Goal: Task Accomplishment & Management: Complete application form

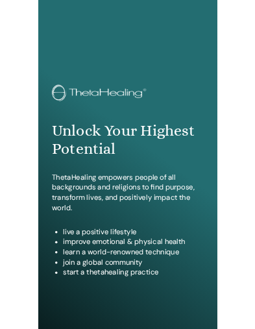
scroll to position [675, 0]
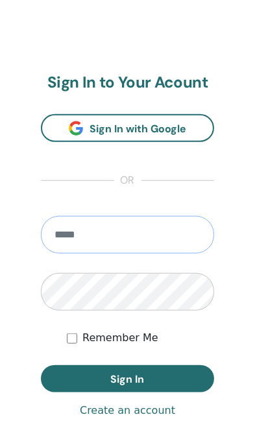
click at [163, 238] on input "email" at bounding box center [127, 235] width 173 height 38
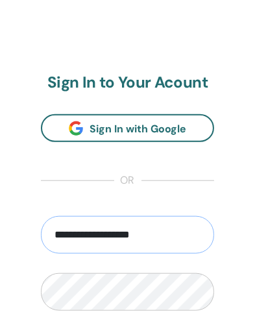
type input "**********"
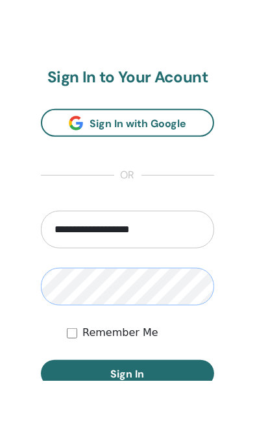
scroll to position [739, 0]
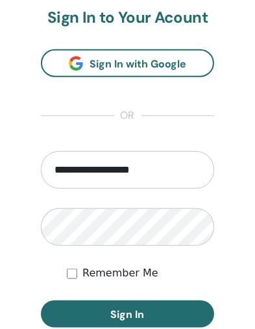
click at [146, 310] on button "Sign In" at bounding box center [127, 313] width 173 height 27
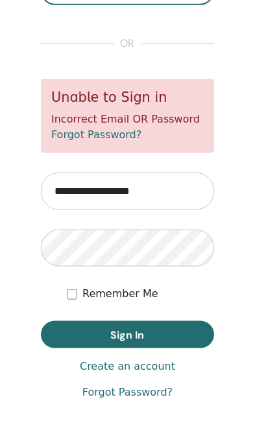
scroll to position [776, 0]
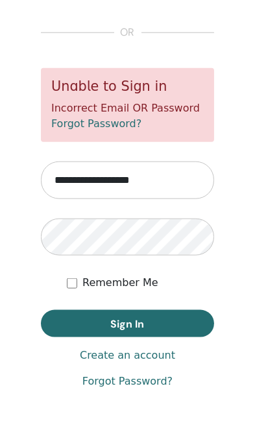
click at [137, 386] on link "Forgot Password?" at bounding box center [127, 381] width 90 height 16
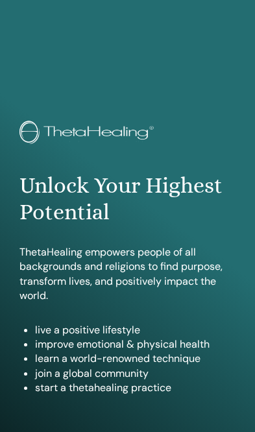
scroll to position [714, 0]
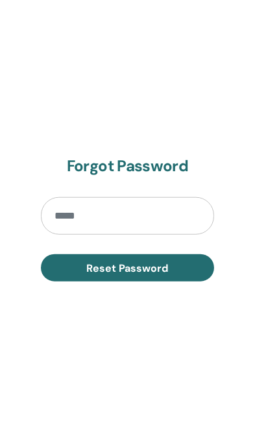
click at [133, 218] on input "email" at bounding box center [127, 216] width 173 height 38
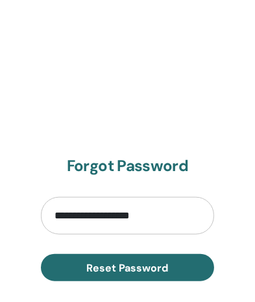
type input "**********"
click at [163, 268] on span "Reset Password" at bounding box center [128, 268] width 82 height 14
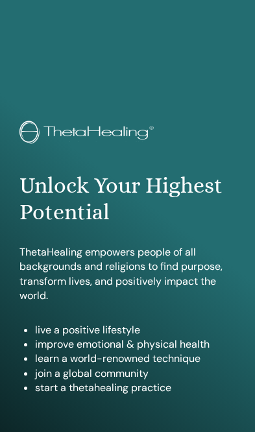
scroll to position [714, 0]
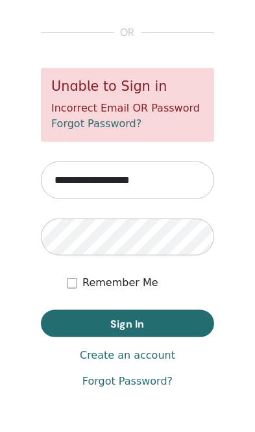
scroll to position [776, 0]
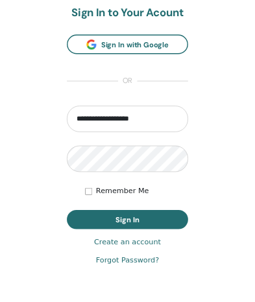
scroll to position [739, 0]
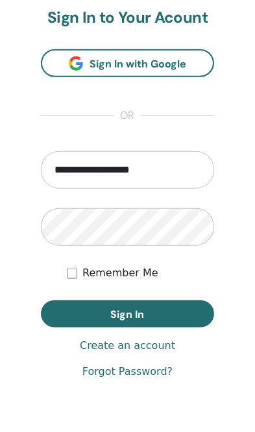
click at [162, 343] on link "Create an account" at bounding box center [127, 346] width 95 height 16
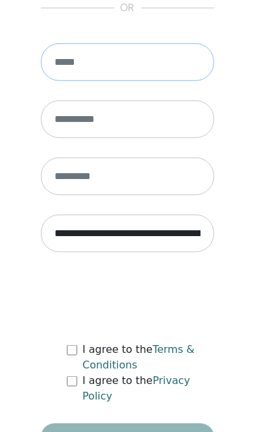
click at [133, 75] on input "email" at bounding box center [127, 62] width 173 height 38
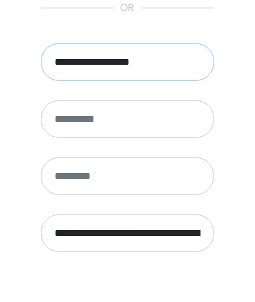
type input "**********"
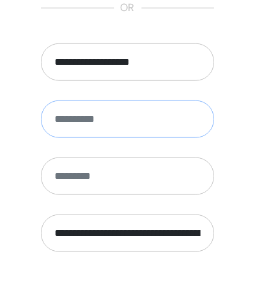
click at [128, 126] on input "text" at bounding box center [127, 119] width 173 height 38
type input "*******"
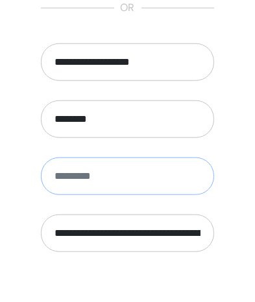
click at [106, 187] on input "text" at bounding box center [127, 176] width 173 height 38
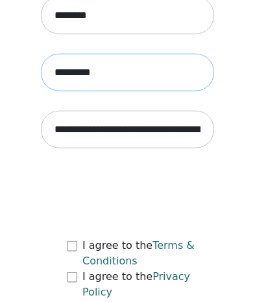
scroll to position [843, 0]
type input "********"
click at [141, 135] on select "**********" at bounding box center [127, 129] width 173 height 37
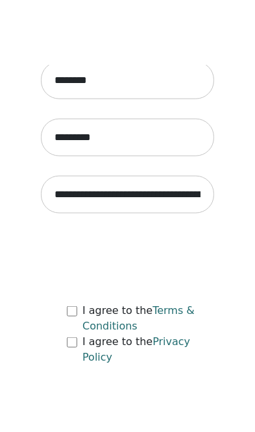
scroll to position [776, 0]
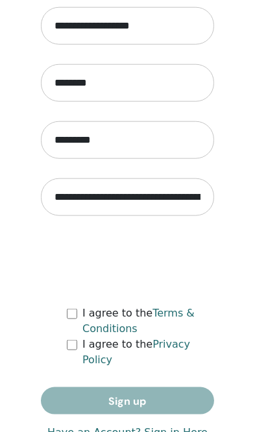
select select "***"
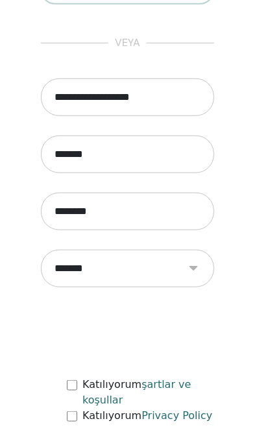
scroll to position [776, 0]
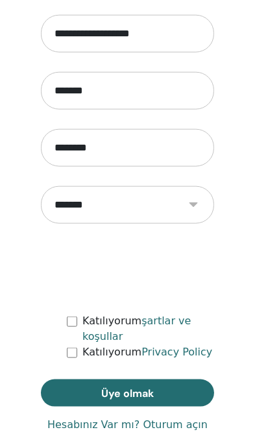
click at [160, 390] on button "Üye olmak" at bounding box center [127, 392] width 173 height 27
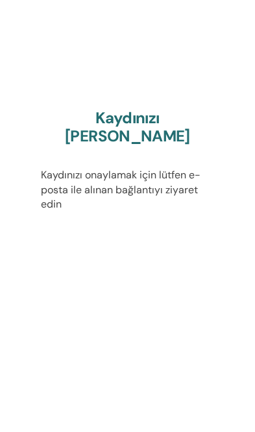
scroll to position [776, 0]
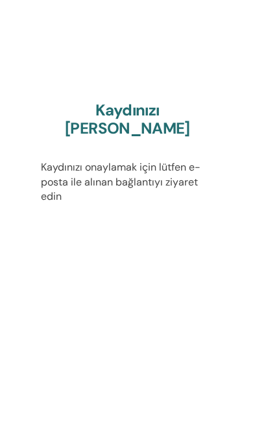
click at [168, 122] on h2 "Kaydınızı [PERSON_NAME]" at bounding box center [127, 120] width 173 height 38
click at [130, 122] on h2 "Kaydınızı [PERSON_NAME]" at bounding box center [127, 120] width 173 height 38
click at [129, 124] on h2 "Kaydınızı onaylayın" at bounding box center [127, 120] width 173 height 38
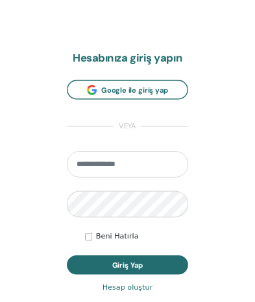
scroll to position [675, 0]
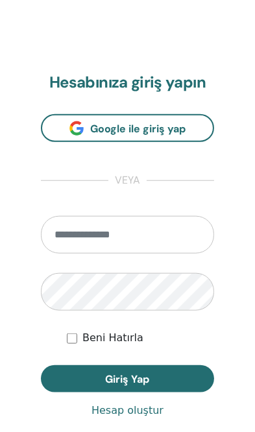
click at [86, 342] on label "Beni Hatırla" at bounding box center [112, 338] width 61 height 16
click at [120, 235] on input "email" at bounding box center [127, 235] width 173 height 38
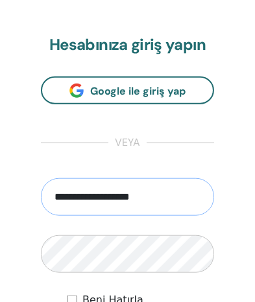
scroll to position [714, 0]
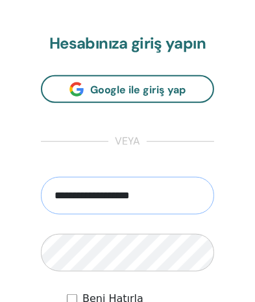
type input "**********"
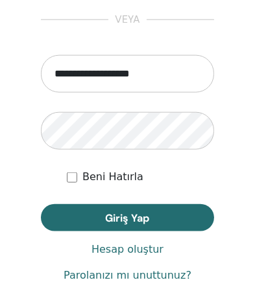
click at [156, 213] on button "Giriş Yap" at bounding box center [127, 217] width 173 height 27
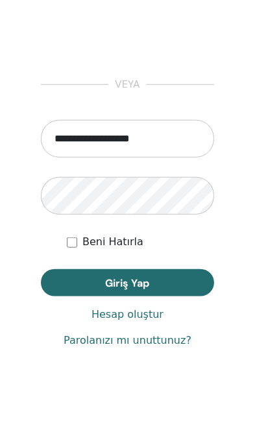
scroll to position [776, 0]
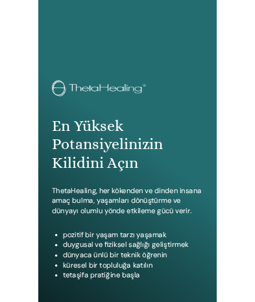
scroll to position [721, 0]
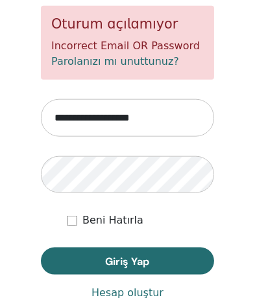
click at [146, 255] on span "Giriş Yap" at bounding box center [128, 262] width 44 height 14
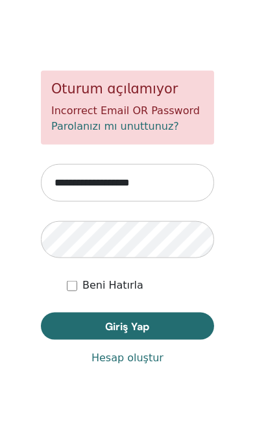
scroll to position [776, 0]
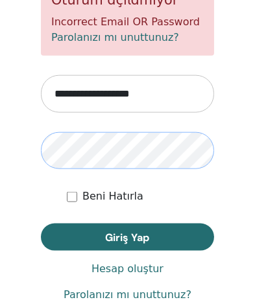
scroll to position [863, 0]
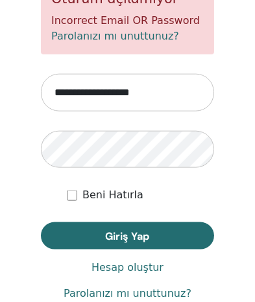
click at [150, 290] on link "Parolanızı mı unuttunuz?" at bounding box center [128, 294] width 128 height 16
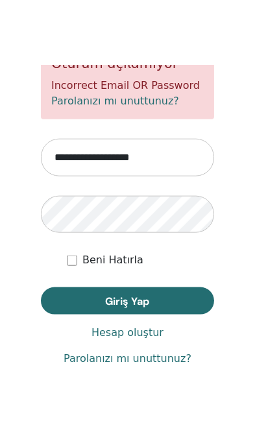
scroll to position [776, 0]
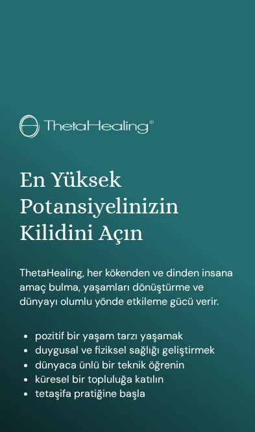
scroll to position [714, 0]
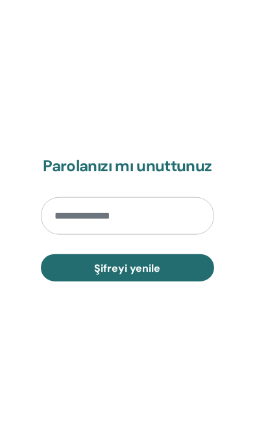
click at [144, 211] on input "email" at bounding box center [127, 216] width 173 height 38
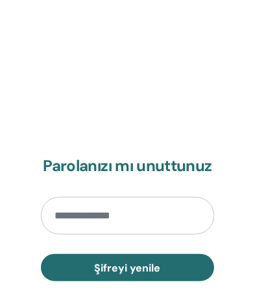
click at [95, 209] on input "email" at bounding box center [127, 216] width 173 height 38
type input "**********"
click at [165, 263] on button "Şifreyi yenile" at bounding box center [127, 267] width 173 height 27
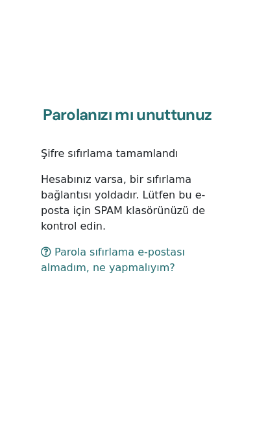
scroll to position [776, 0]
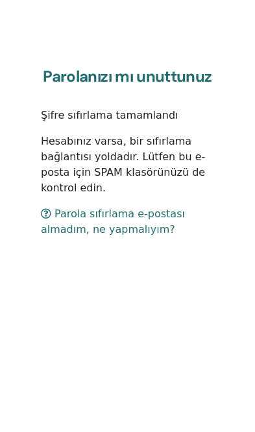
click at [127, 216] on link "Parola sıfırlama e-postası almadım, ne yapmalıyım?" at bounding box center [113, 221] width 144 height 28
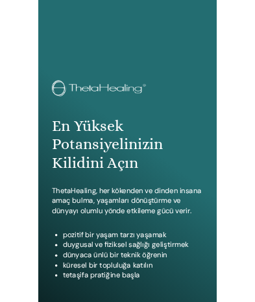
scroll to position [675, 0]
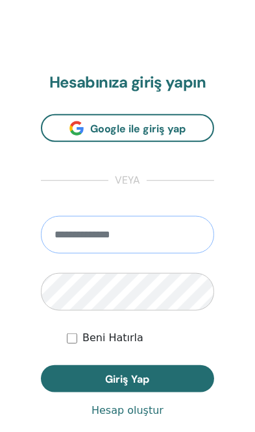
click at [151, 236] on input "email" at bounding box center [127, 235] width 173 height 38
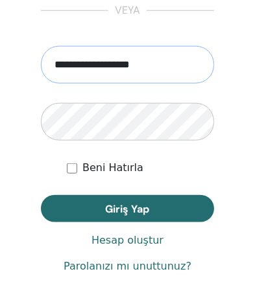
scroll to position [849, 0]
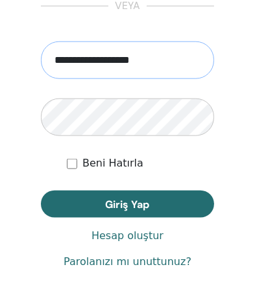
type input "**********"
click at [156, 203] on button "Giriş Yap" at bounding box center [127, 204] width 173 height 27
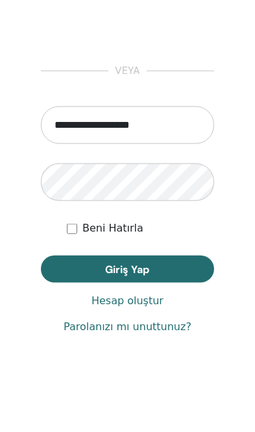
scroll to position [776, 0]
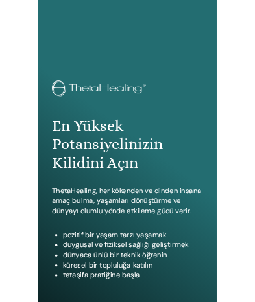
scroll to position [739, 0]
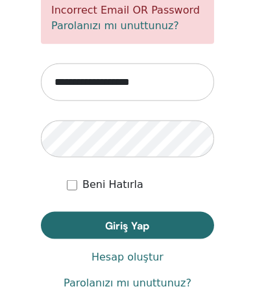
click at [159, 220] on button "Giriş Yap" at bounding box center [127, 225] width 173 height 27
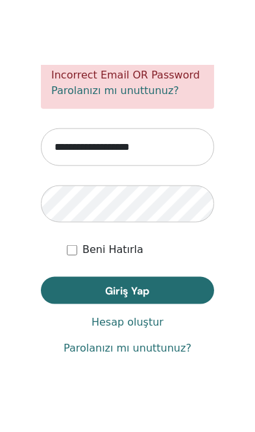
scroll to position [776, 0]
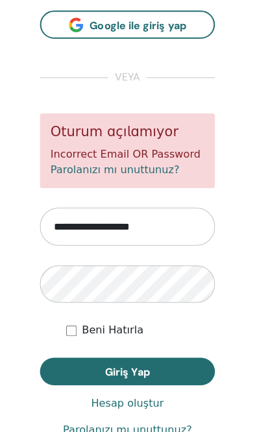
scroll to position [730, 0]
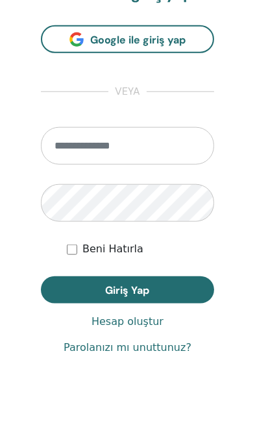
scroll to position [776, 0]
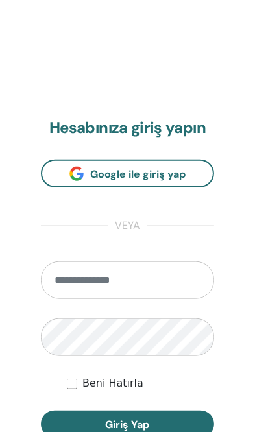
scroll to position [644, 0]
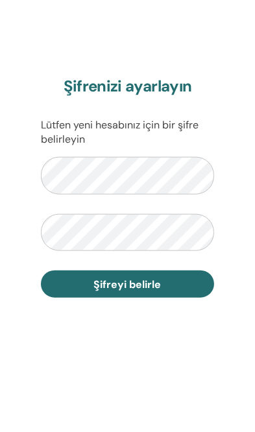
scroll to position [748, 0]
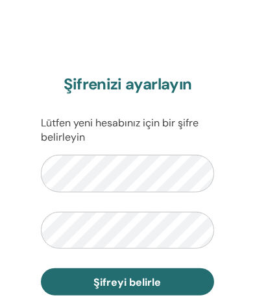
click at [157, 280] on span "Şifreyi belirle" at bounding box center [127, 282] width 67 height 14
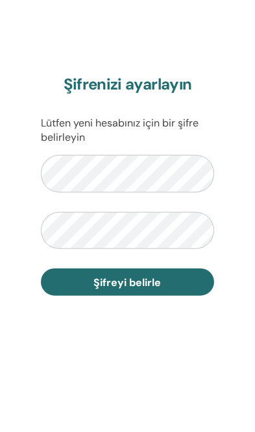
click at [182, 281] on button "Şifreyi belirle" at bounding box center [127, 281] width 173 height 27
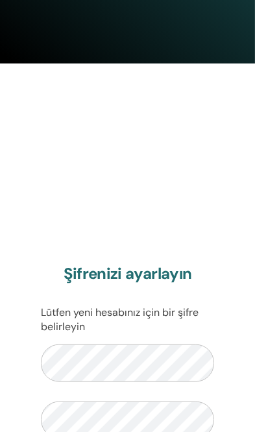
scroll to position [776, 0]
